Goal: Check status: Check status

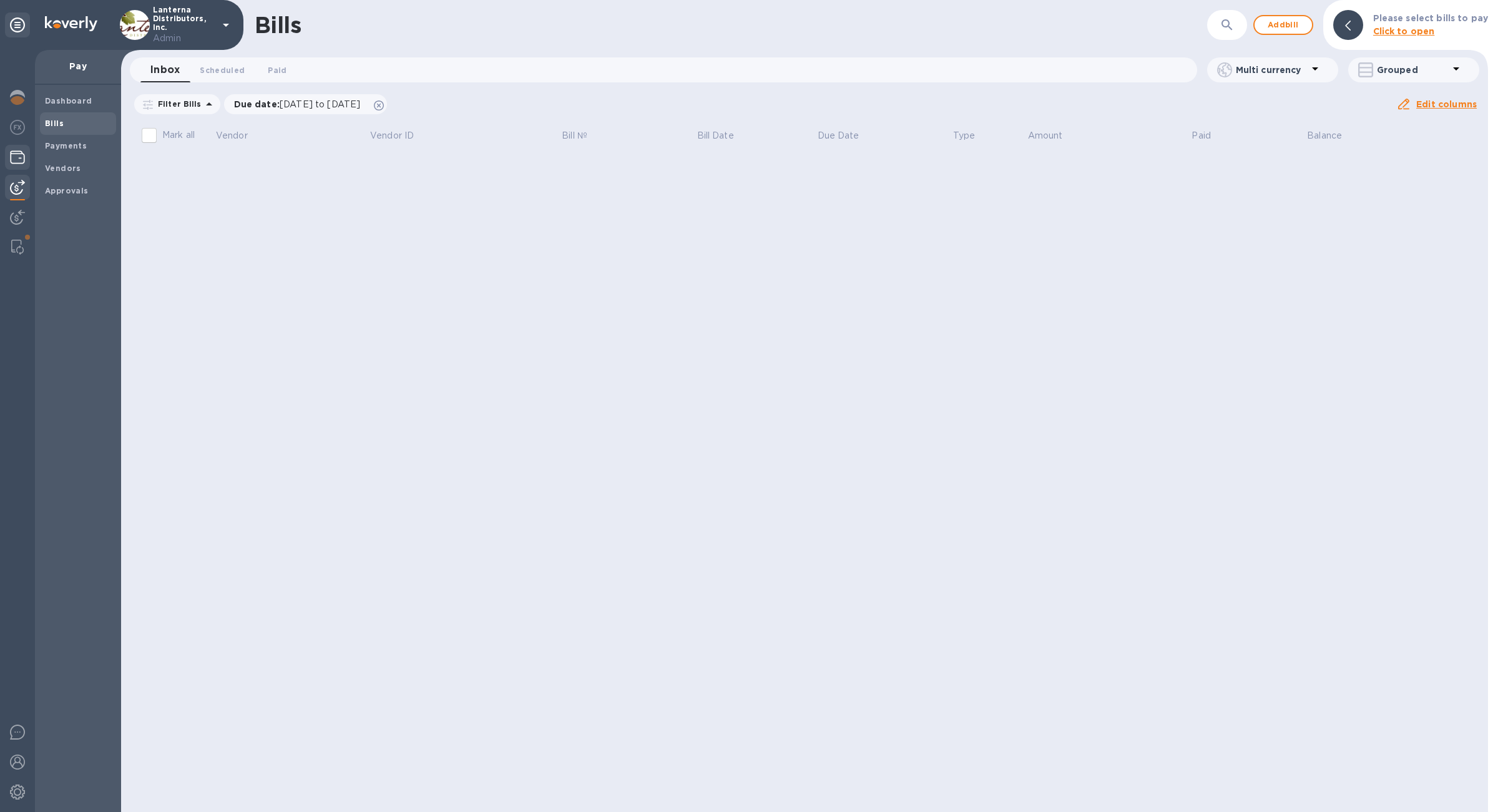
click at [17, 156] on img at bounding box center [17, 158] width 15 height 15
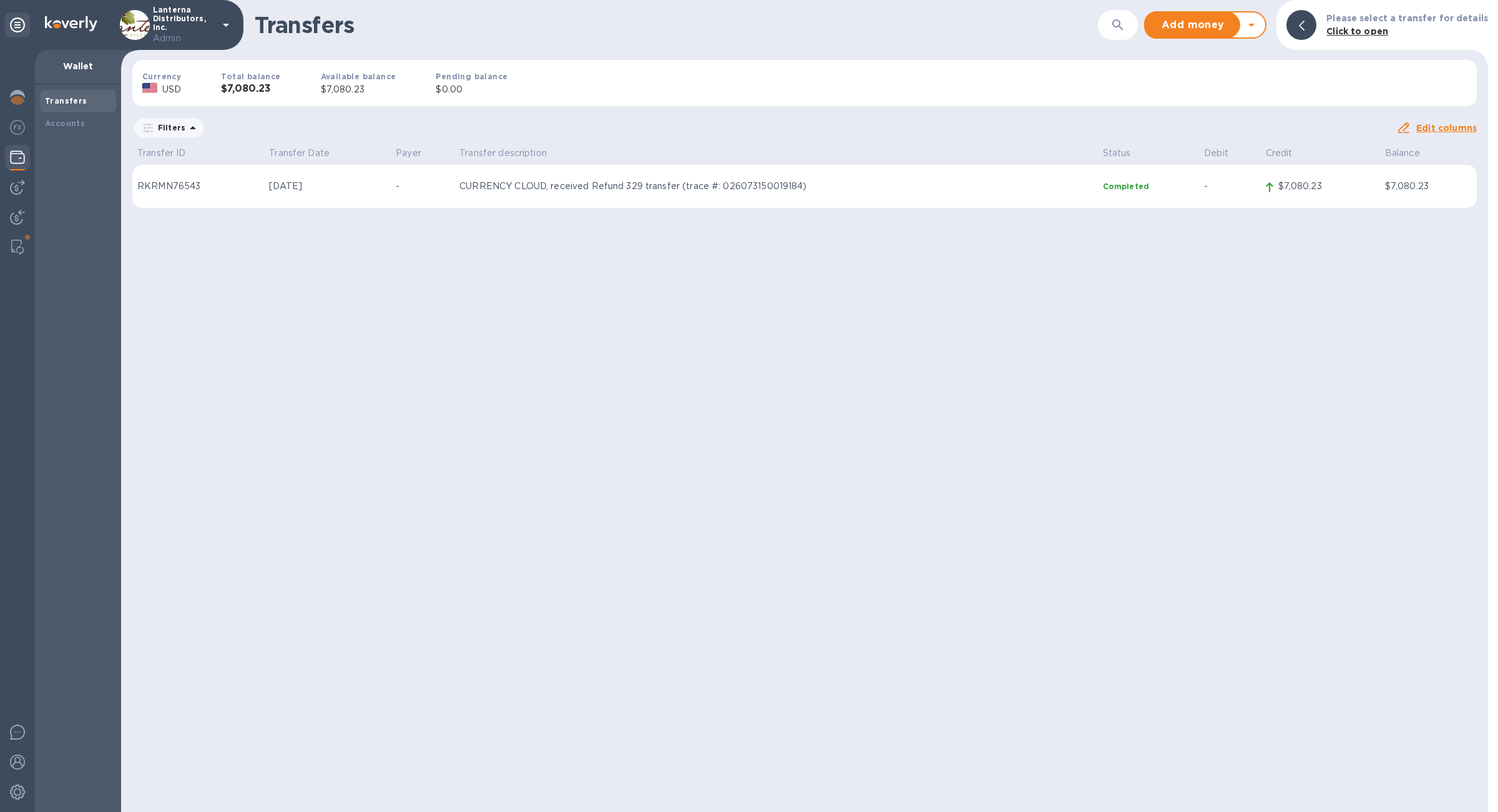
drag, startPoint x: 463, startPoint y: 193, endPoint x: 549, endPoint y: 194, distance: 86.0
click at [549, 194] on td "CURRENCY CLOUD, received Refund 329 transfer (trace #: 026073150019184)" at bounding box center [776, 186] width 643 height 44
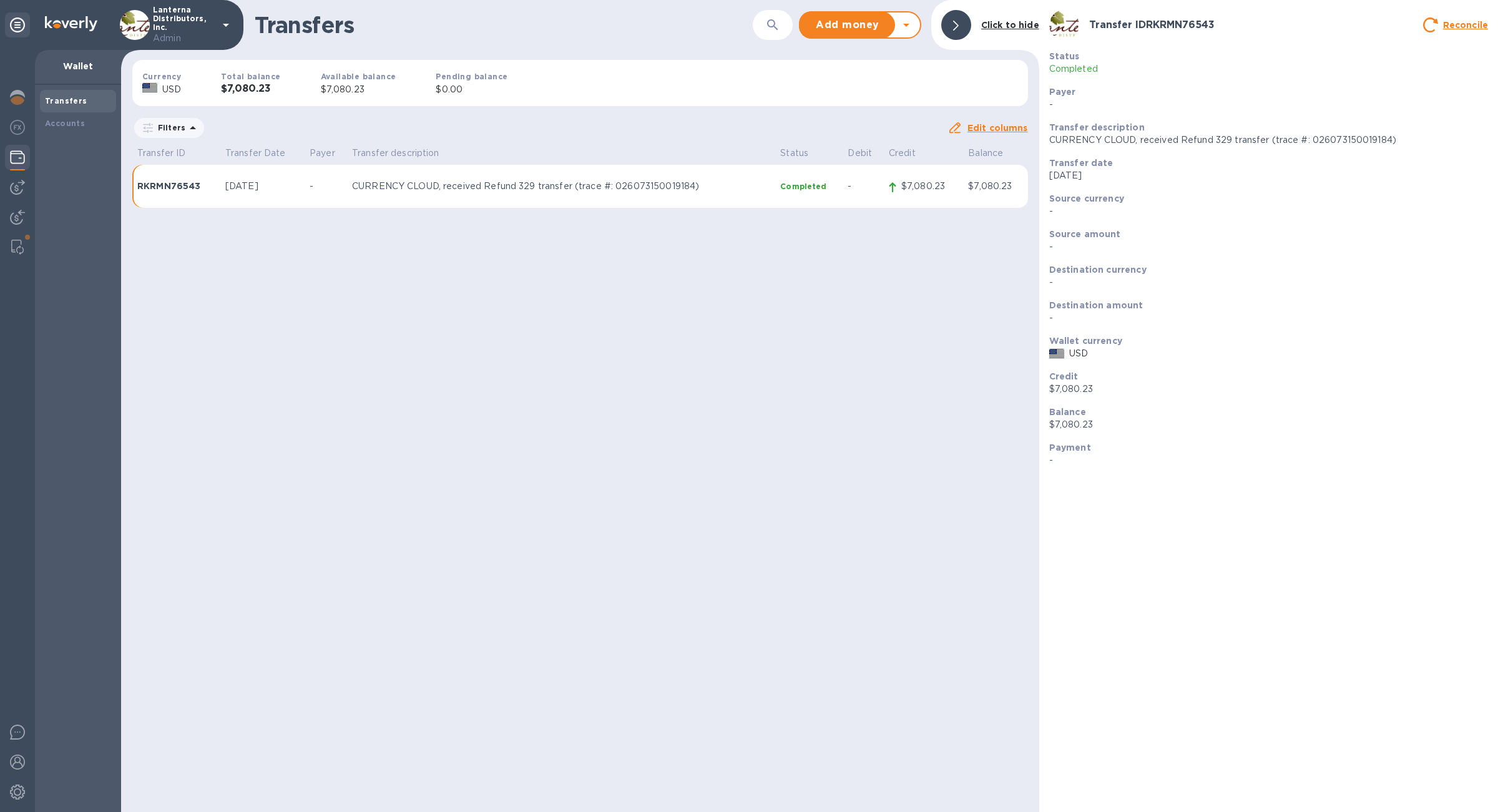
click at [903, 28] on icon at bounding box center [906, 25] width 15 height 15
click at [687, 398] on div "Transfers ​ Add money Withdraw money Click to hide Currency USD Total balance $…" at bounding box center [580, 406] width 918 height 812
drag, startPoint x: 1122, startPoint y: 429, endPoint x: 1056, endPoint y: 429, distance: 66.0
click at [1056, 429] on p "$7,080.23" at bounding box center [1269, 424] width 439 height 13
click at [21, 184] on img at bounding box center [17, 187] width 15 height 15
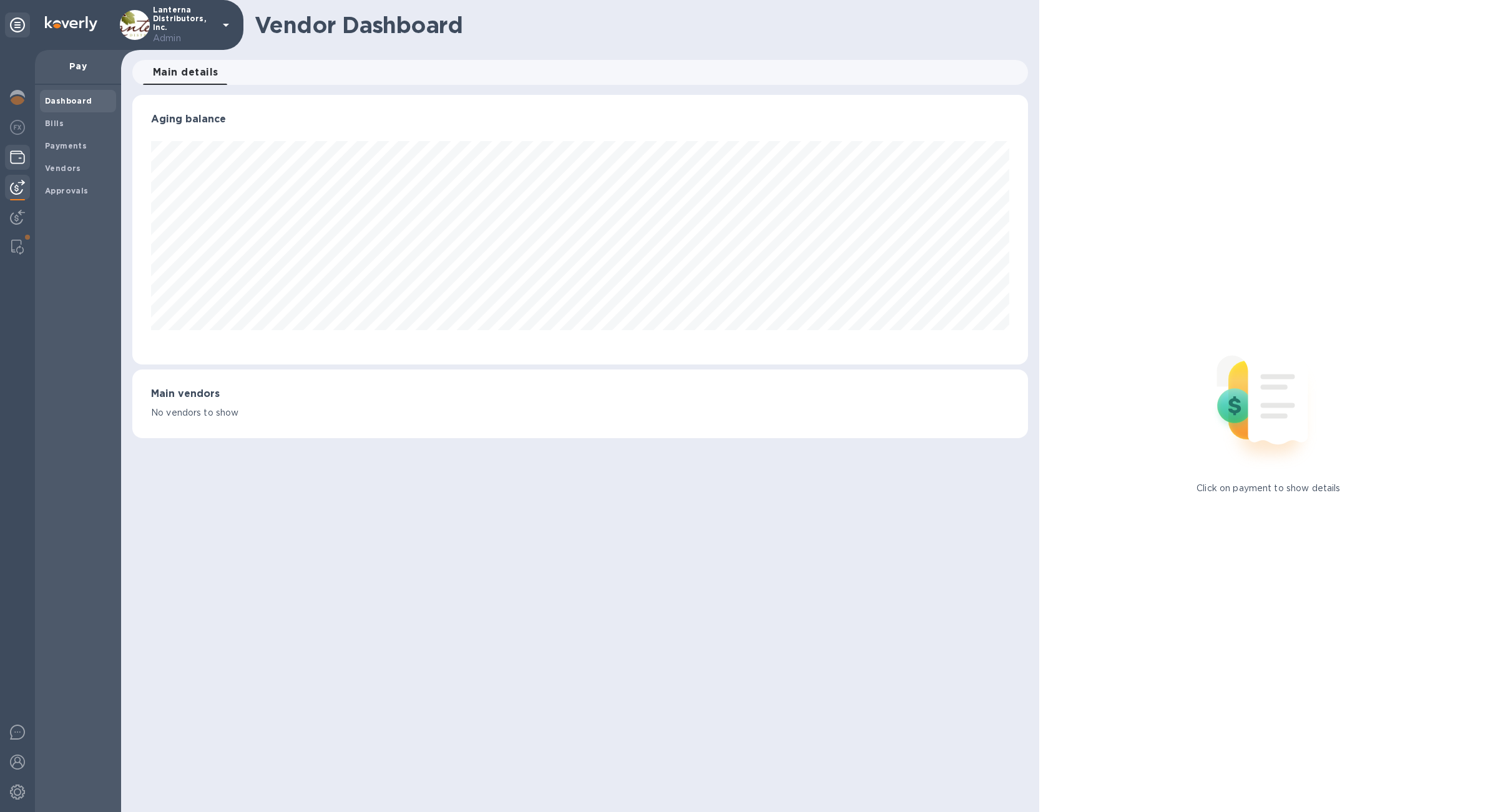
scroll to position [270, 895]
click at [15, 163] on img at bounding box center [17, 158] width 15 height 15
